Goal: Transaction & Acquisition: Book appointment/travel/reservation

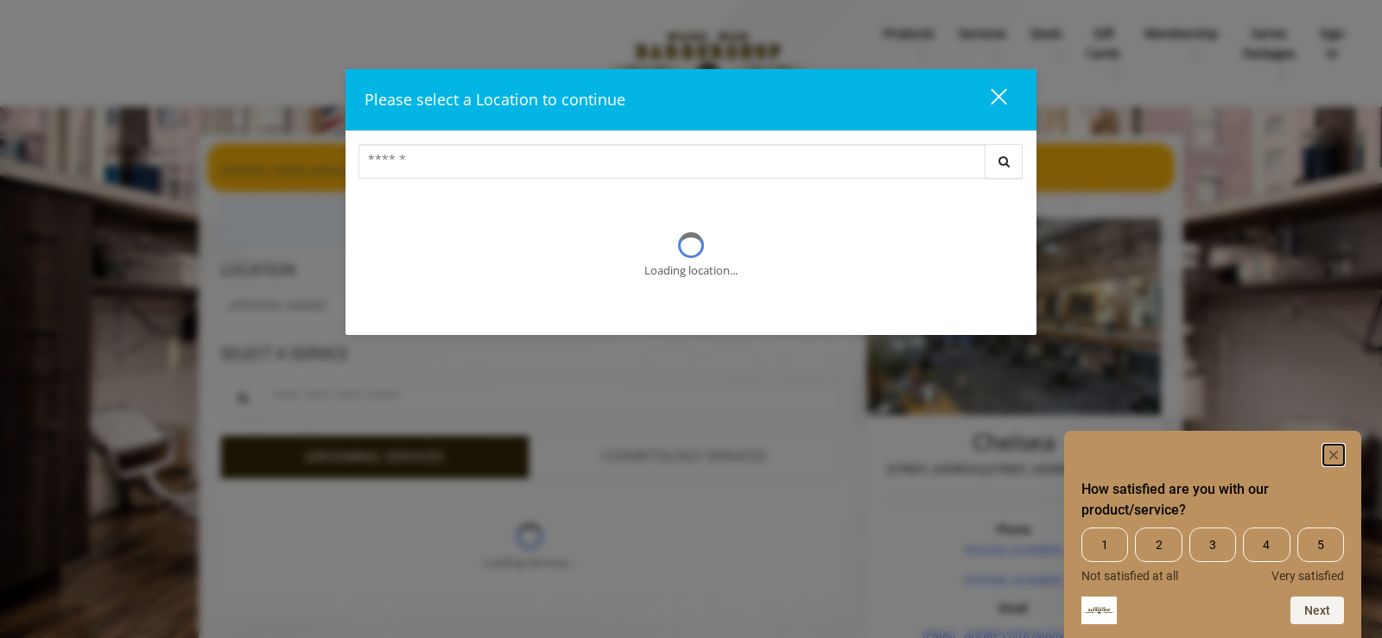
click at [1323, 446] on rect "Hide survey" at bounding box center [1333, 455] width 21 height 21
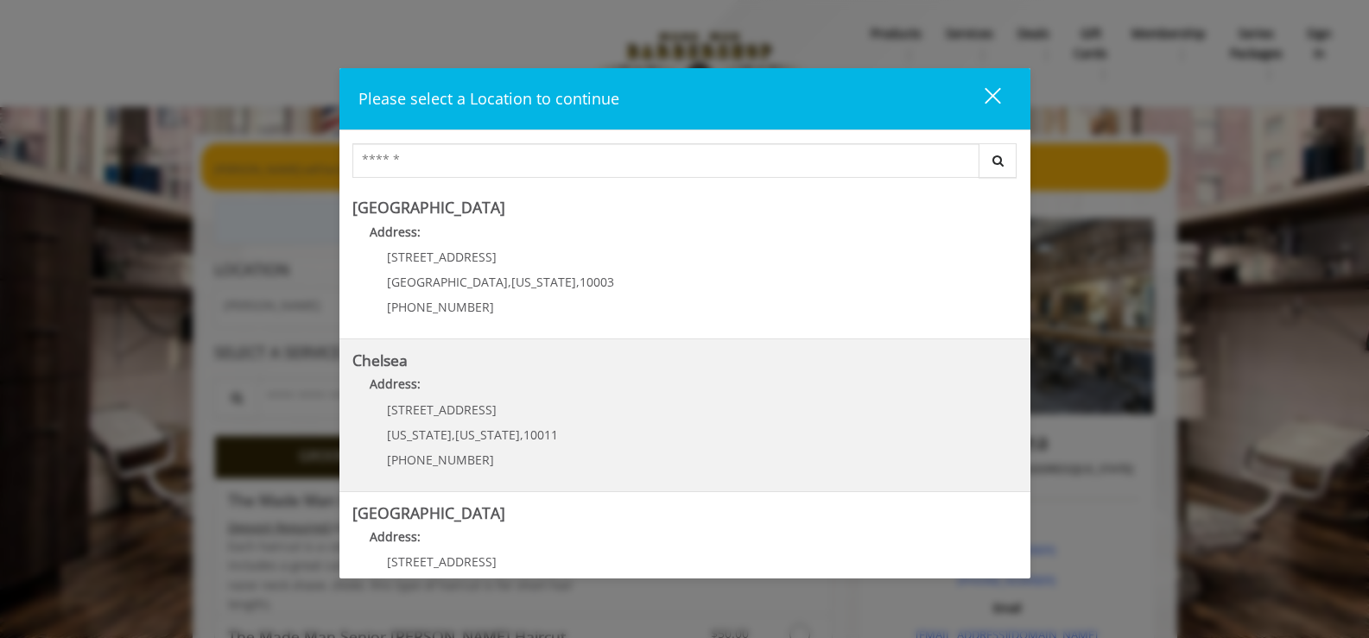
click at [525, 398] on p "Address:" at bounding box center [684, 389] width 665 height 28
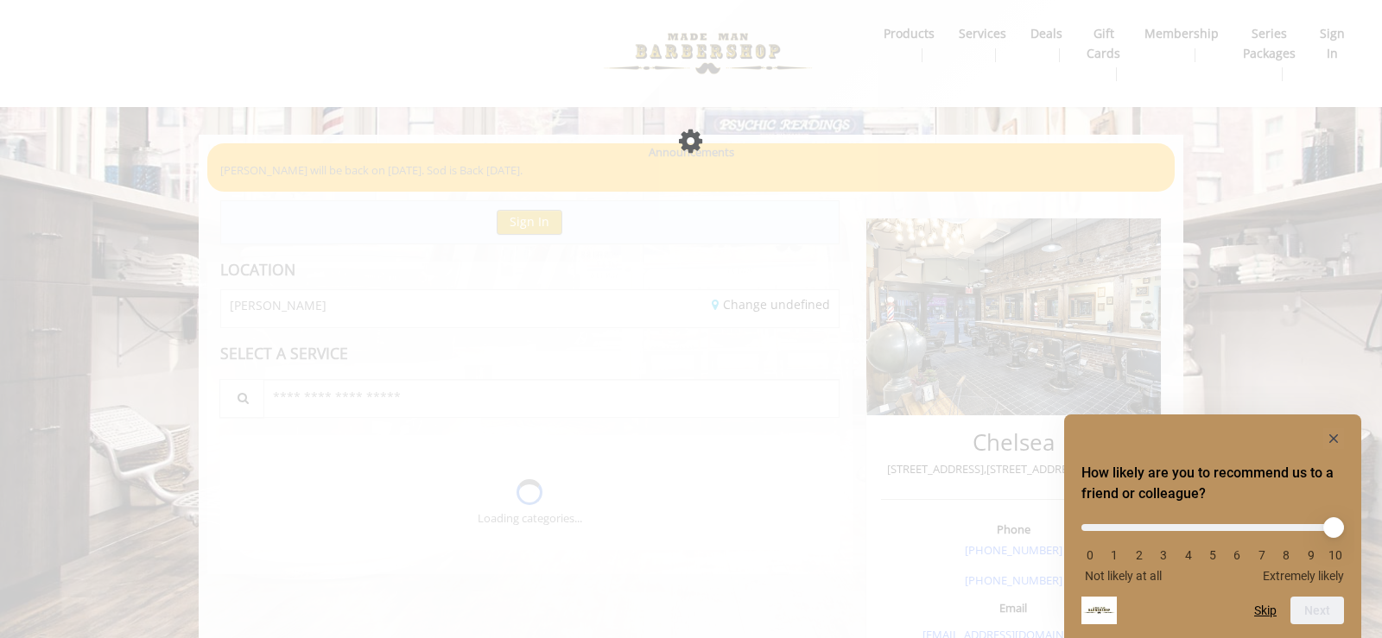
click at [1331, 428] on div "How likely are you to recommend us to a friend or colleague? 0 1 2 3 4 5 6 7 8 …" at bounding box center [1212, 526] width 297 height 224
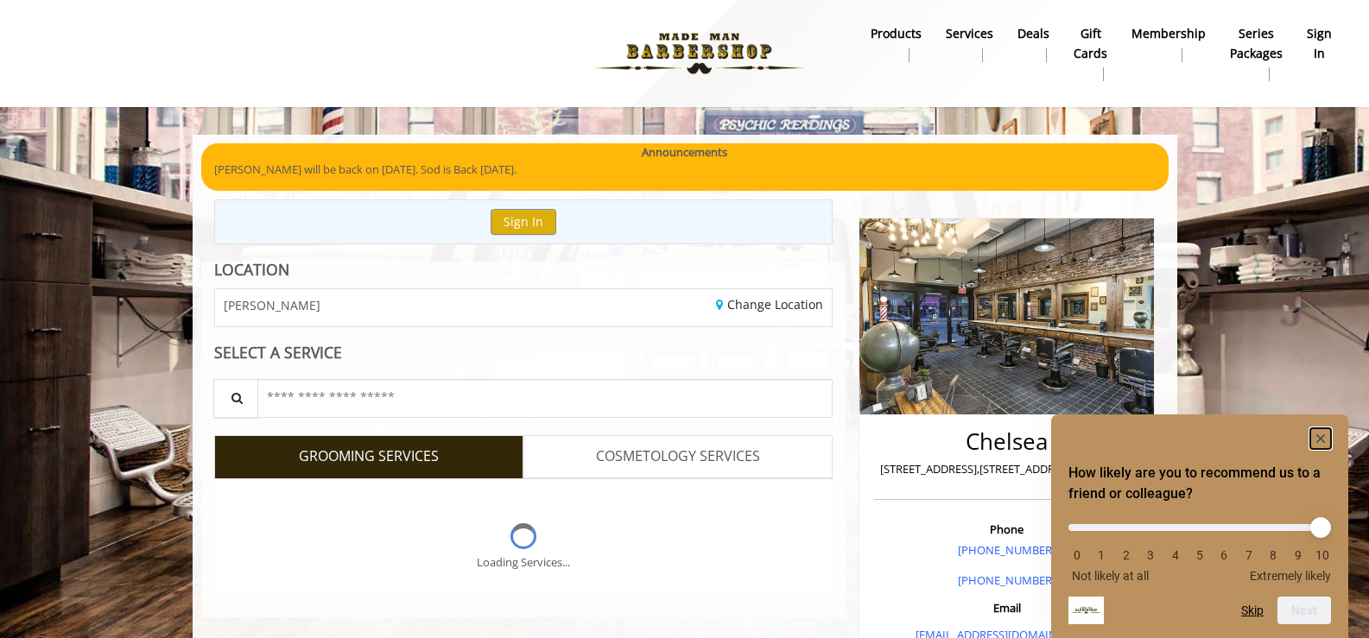
click at [1324, 433] on rect "Hide survey" at bounding box center [1320, 438] width 21 height 21
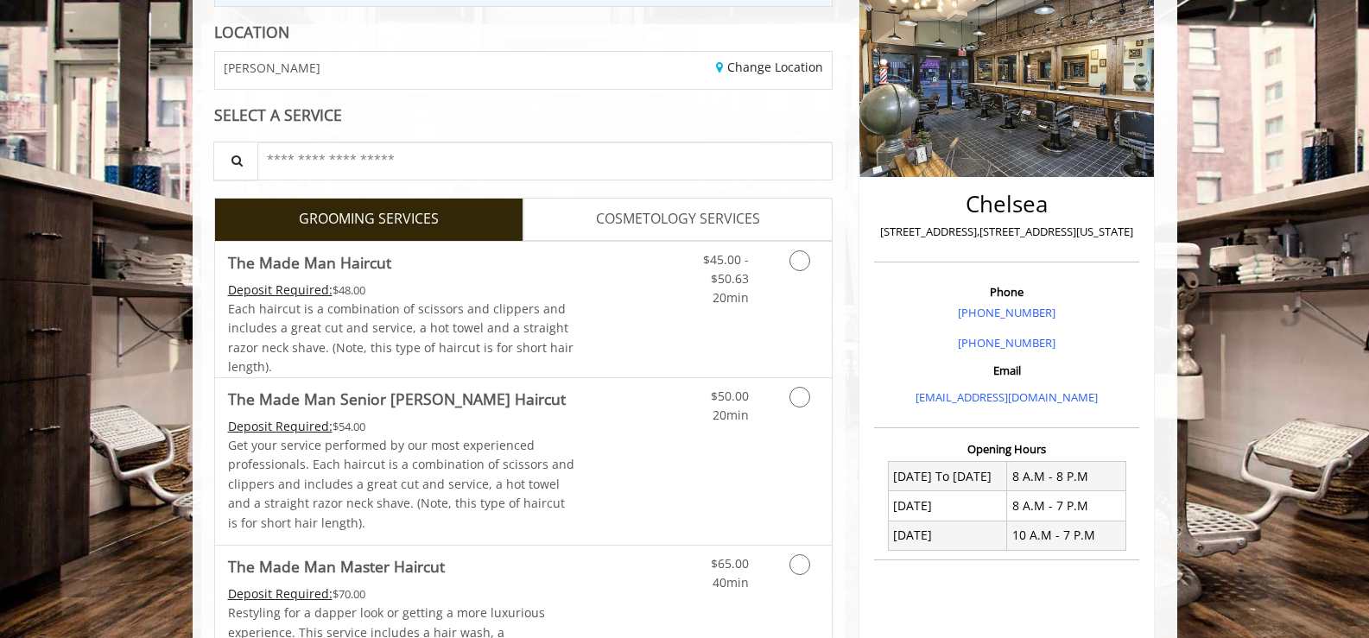
scroll to position [242, 0]
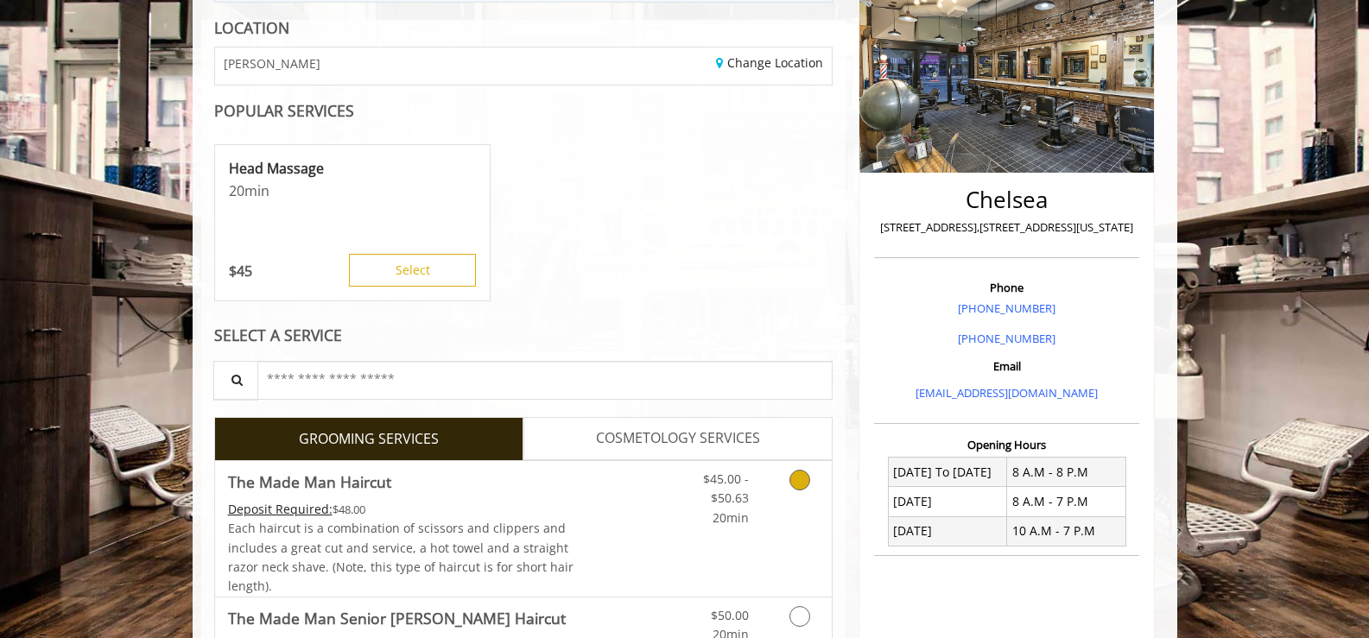
click at [699, 530] on div "$45.00 - $50.63 20min" at bounding box center [754, 529] width 155 height 136
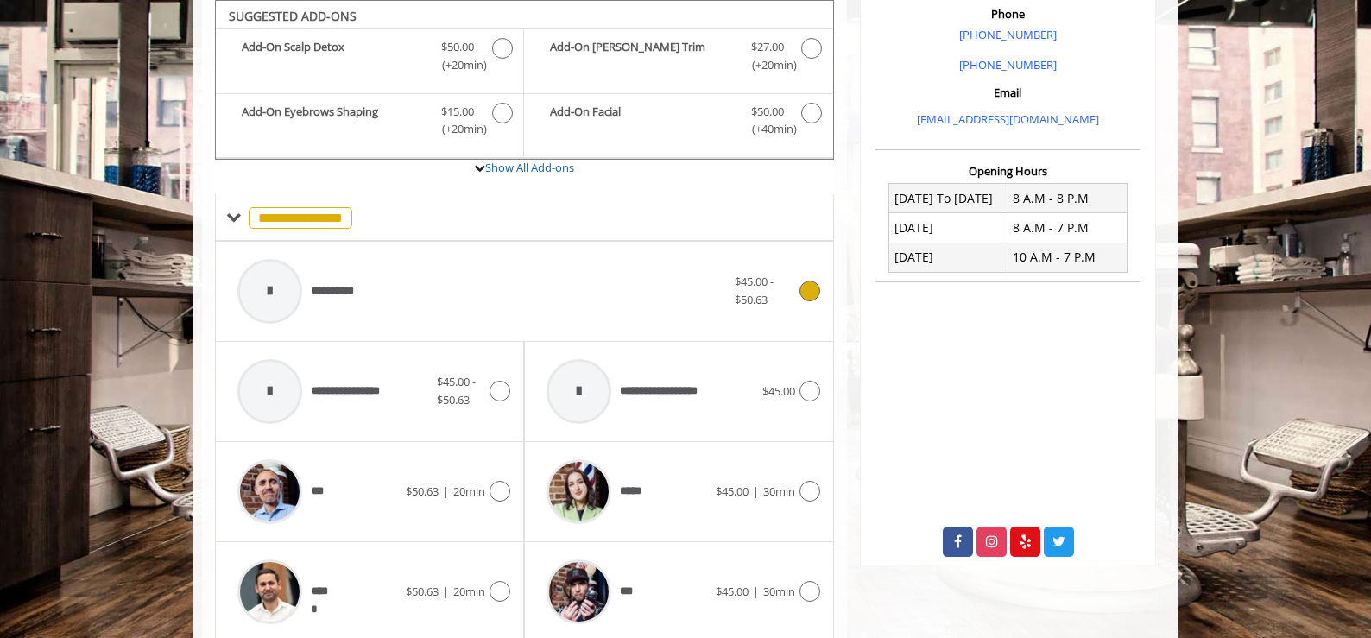
scroll to position [867, 0]
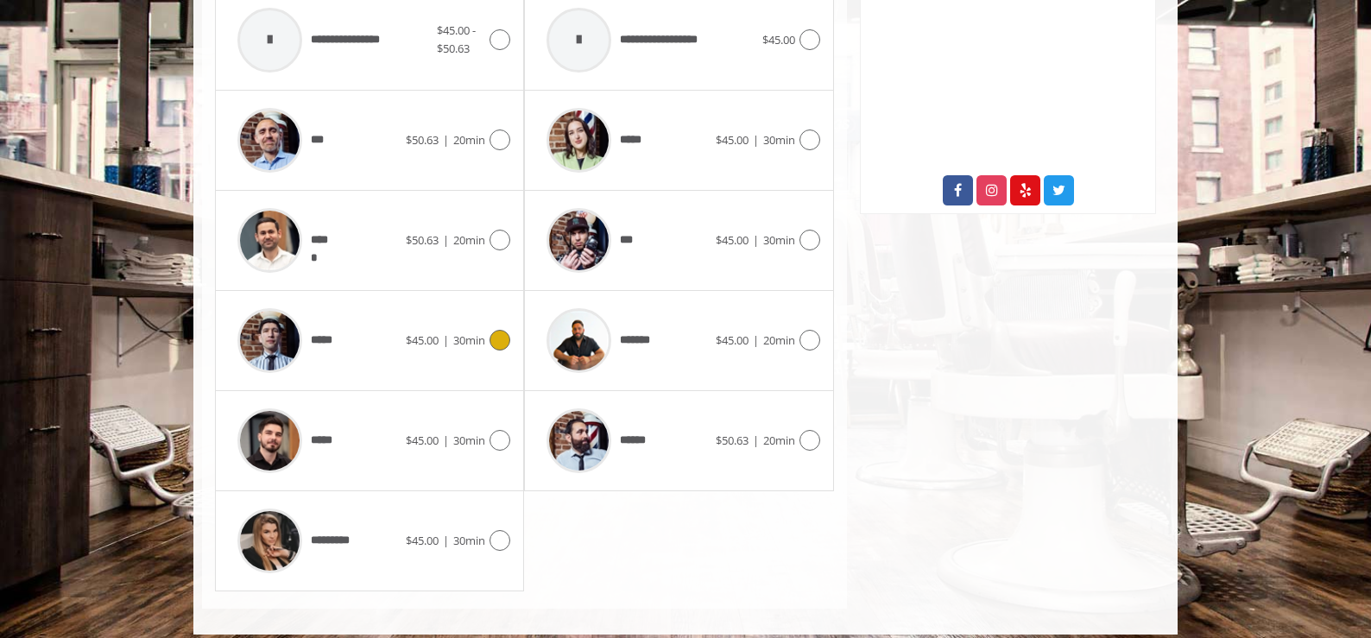
click at [497, 338] on icon at bounding box center [500, 340] width 21 height 21
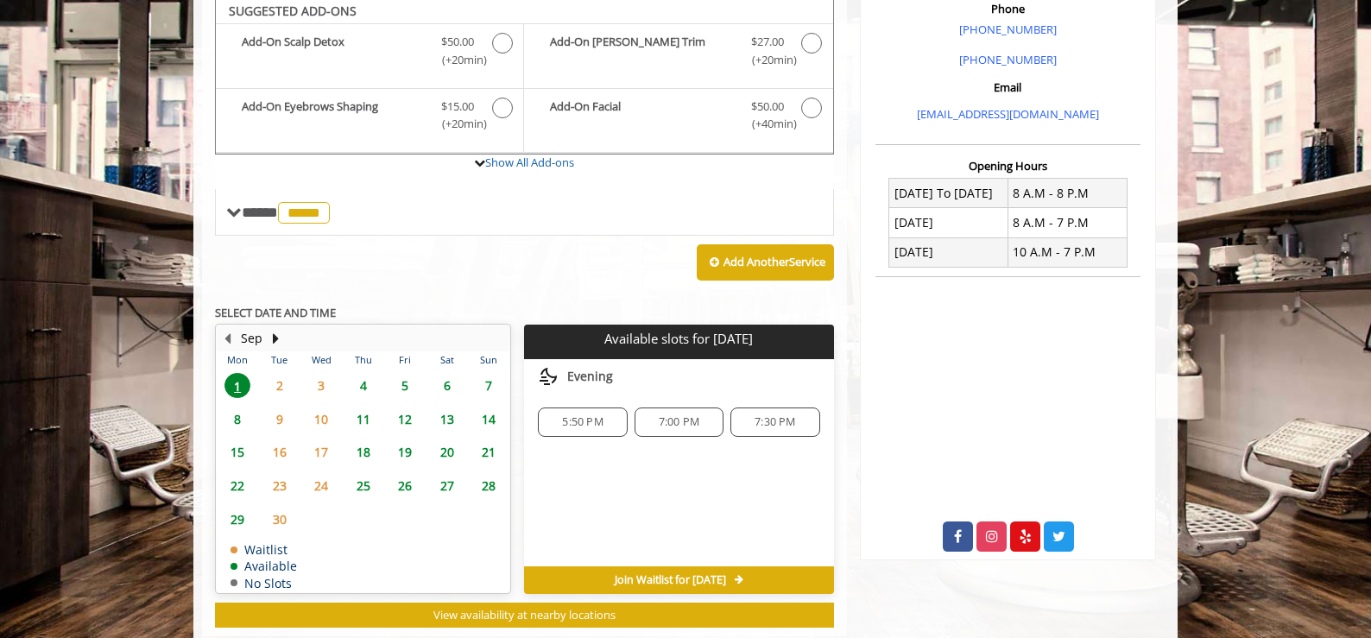
scroll to position [516, 0]
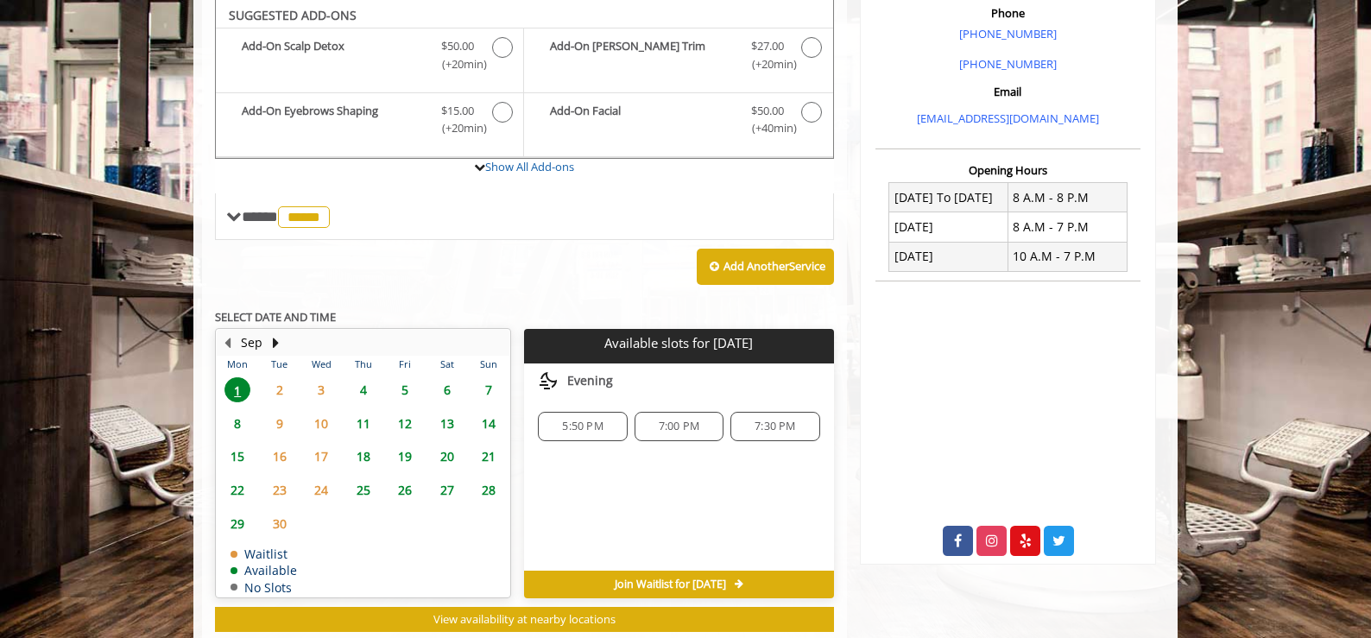
click at [367, 377] on span "4" at bounding box center [364, 389] width 26 height 25
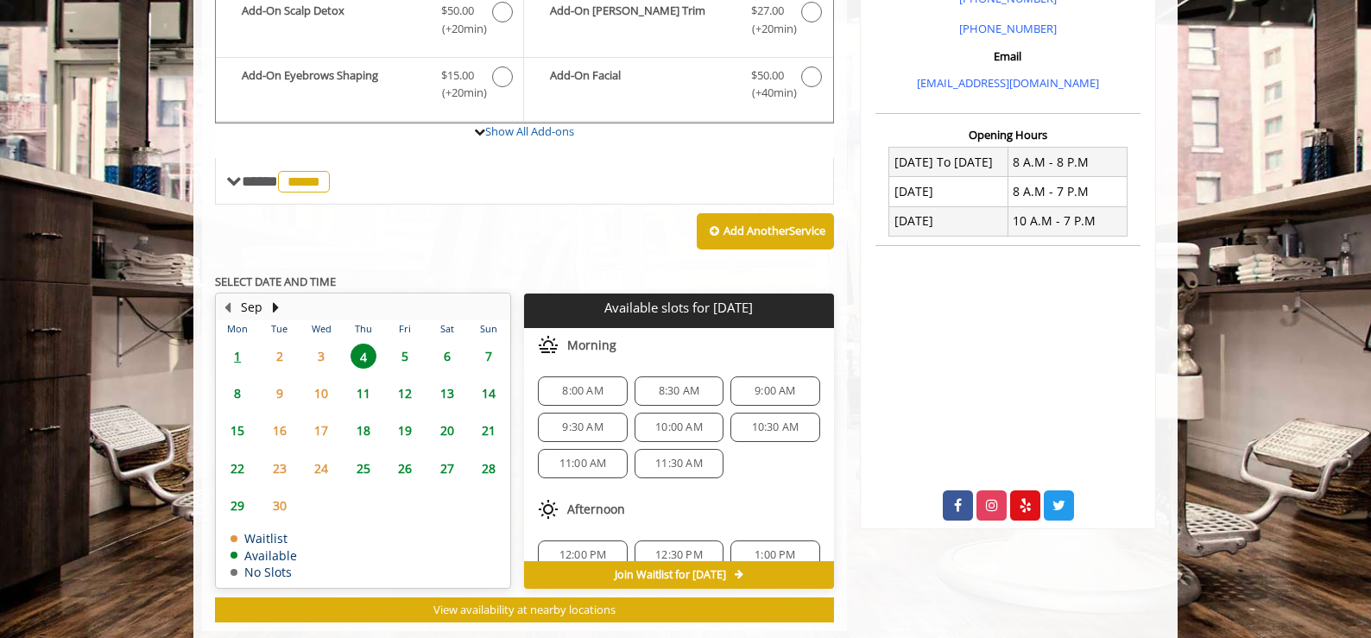
scroll to position [0, 0]
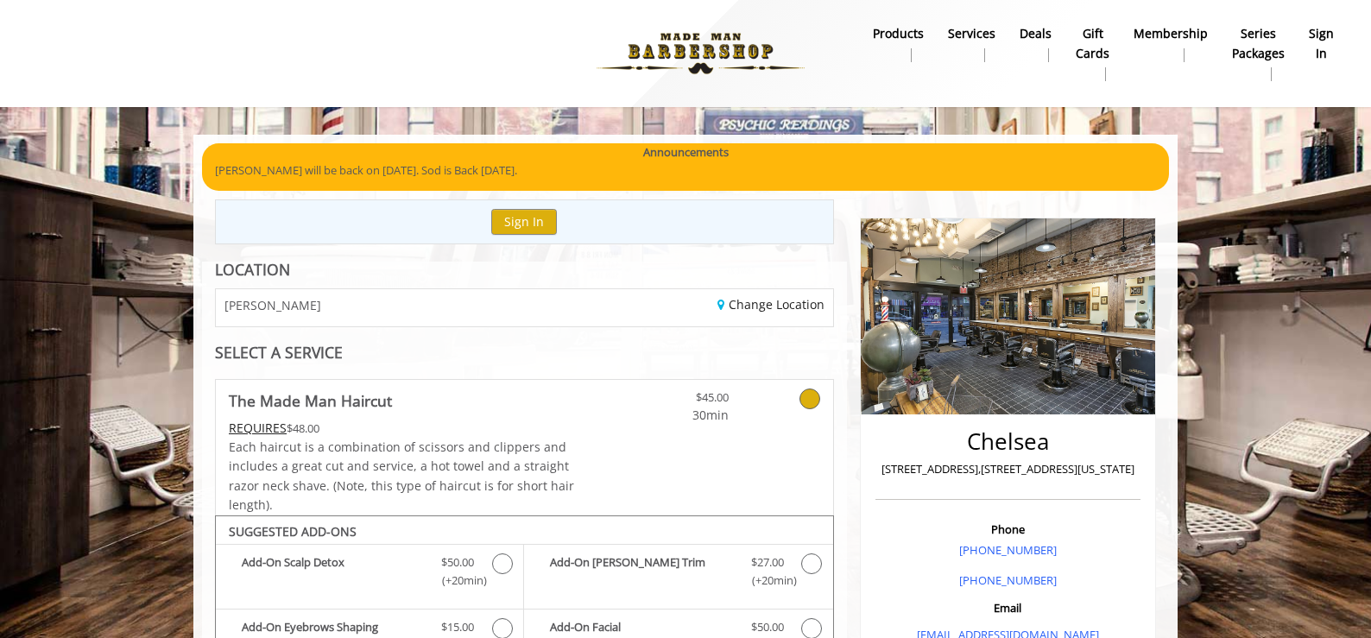
click at [898, 43] on b "products" at bounding box center [898, 33] width 51 height 19
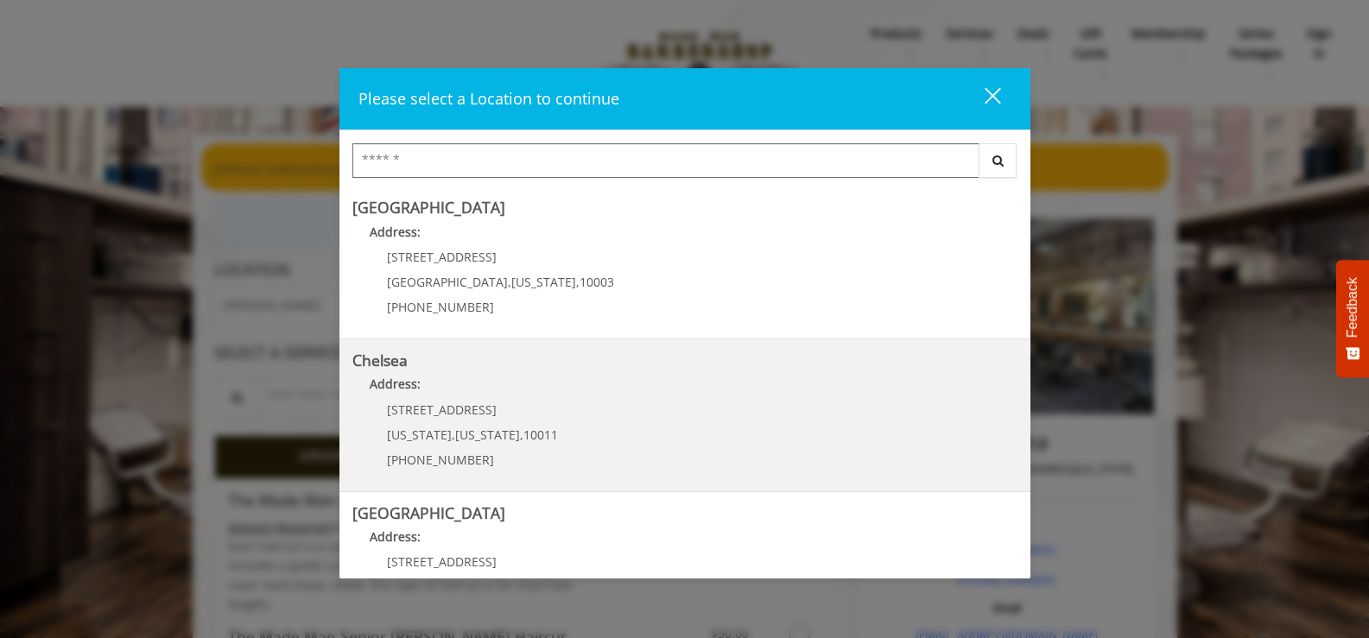
scroll to position [243, 0]
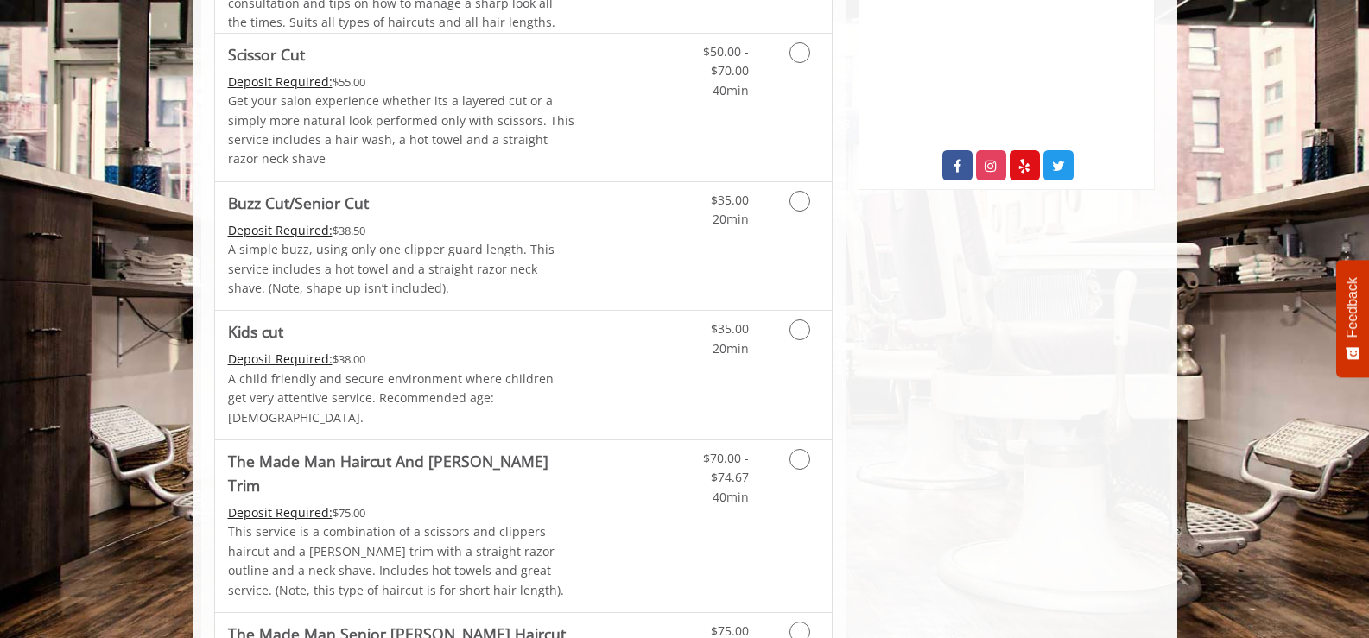
scroll to position [374, 0]
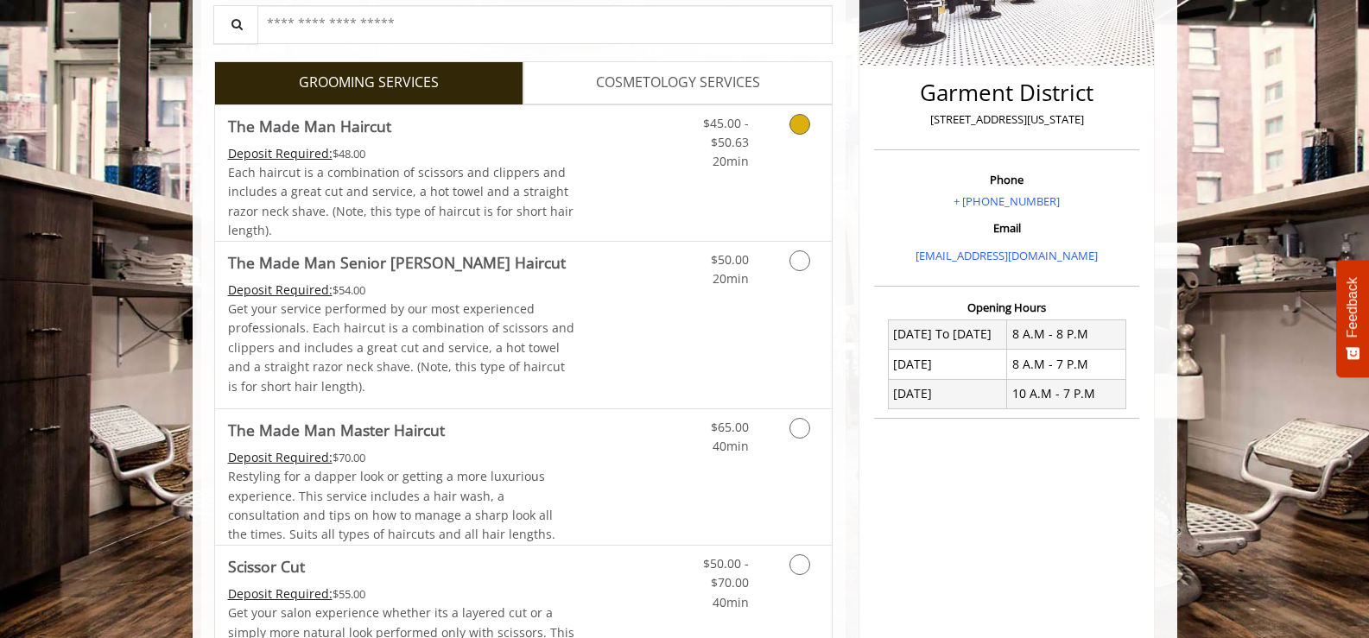
click at [497, 233] on div "Each haircut is a combination of scissors and clippers and includes a great cut…" at bounding box center [401, 202] width 347 height 78
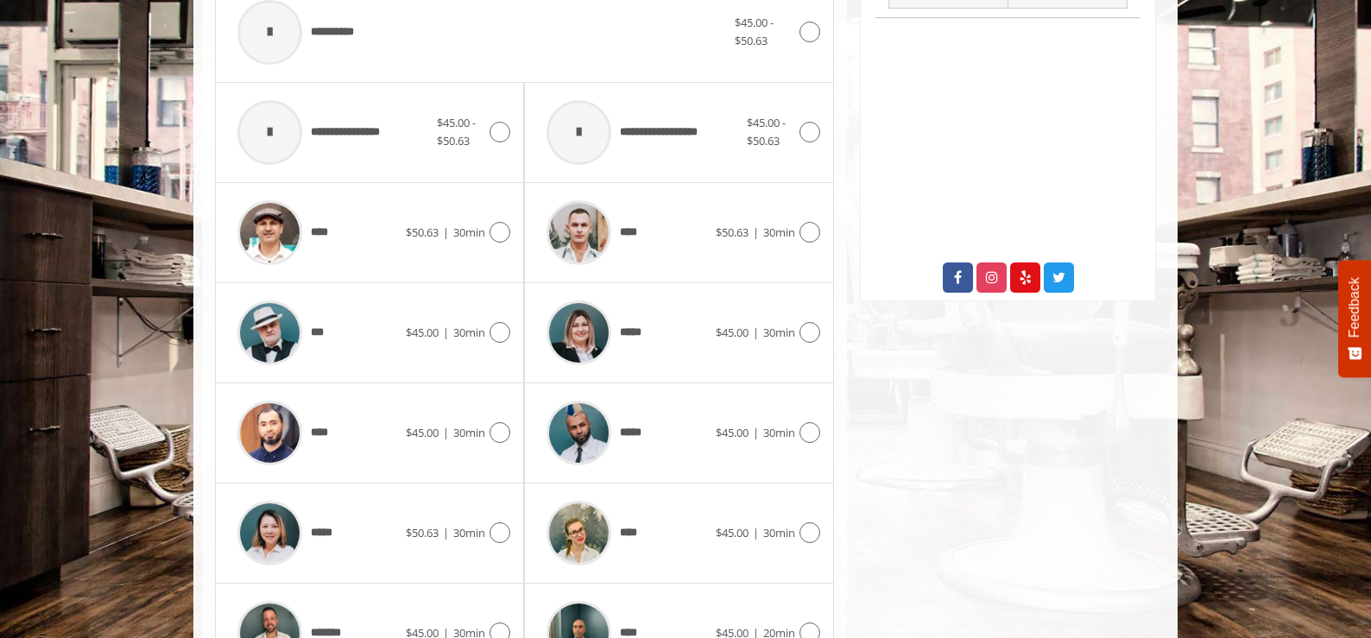
scroll to position [881, 0]
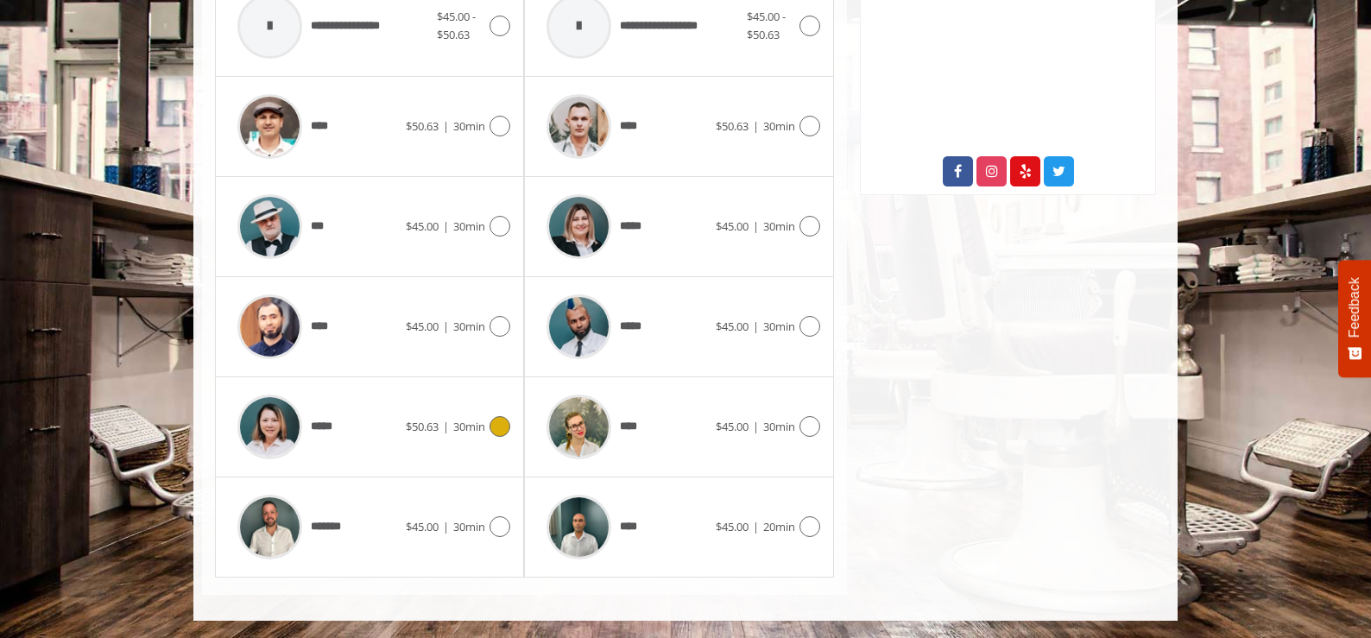
click at [402, 411] on div "*****" at bounding box center [317, 427] width 177 height 82
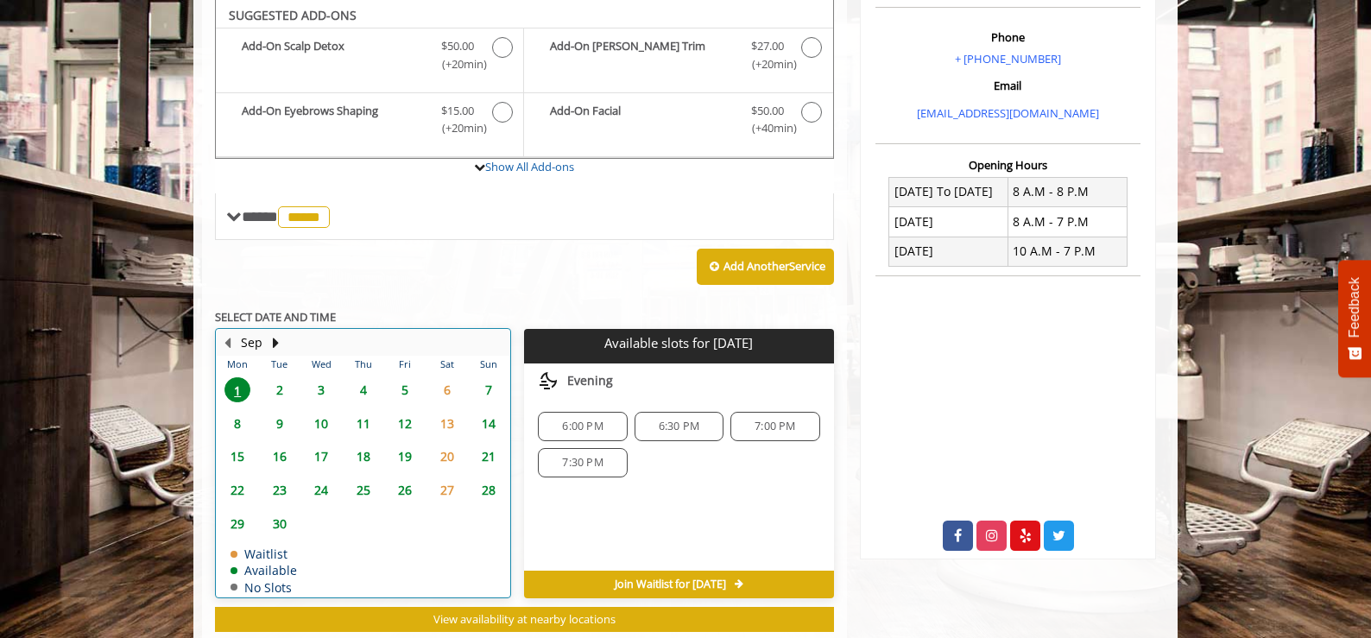
scroll to position [0, 0]
